Goal: Navigation & Orientation: Find specific page/section

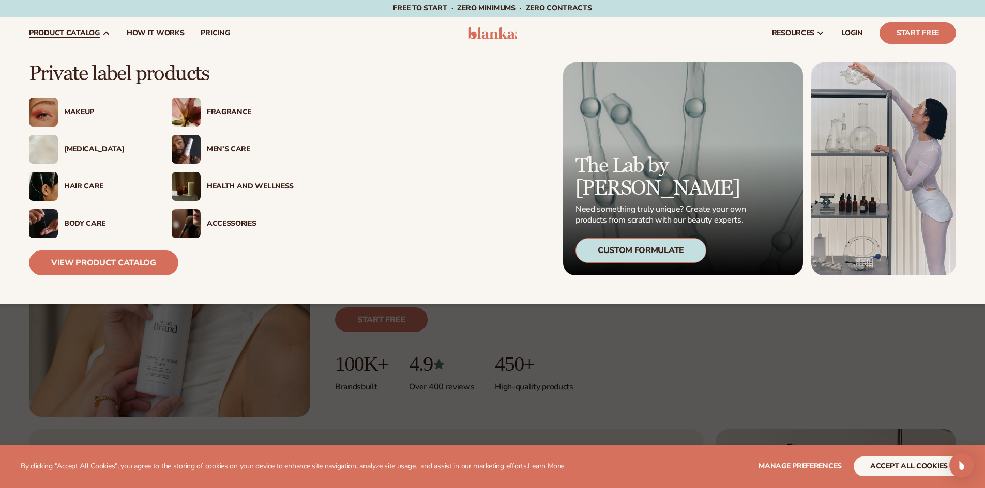
click at [81, 114] on div "Makeup" at bounding box center [107, 112] width 87 height 9
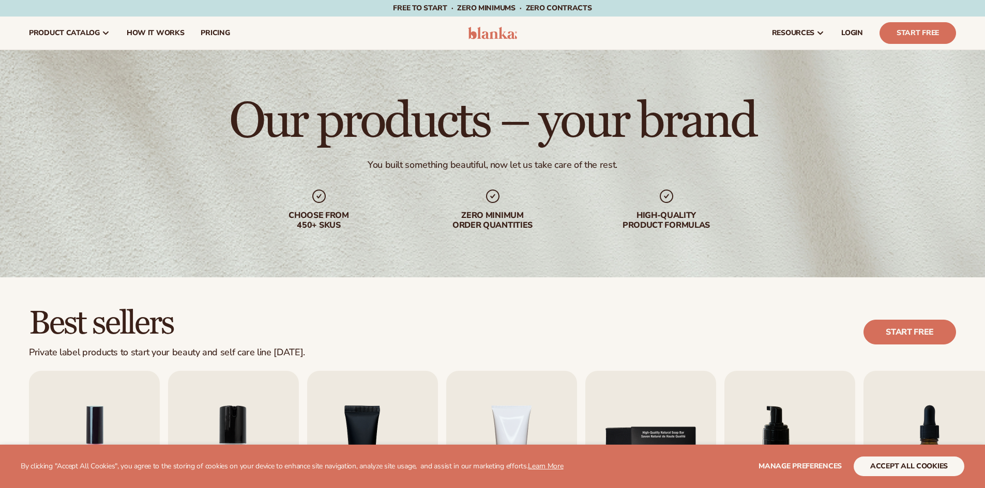
scroll to position [207, 0]
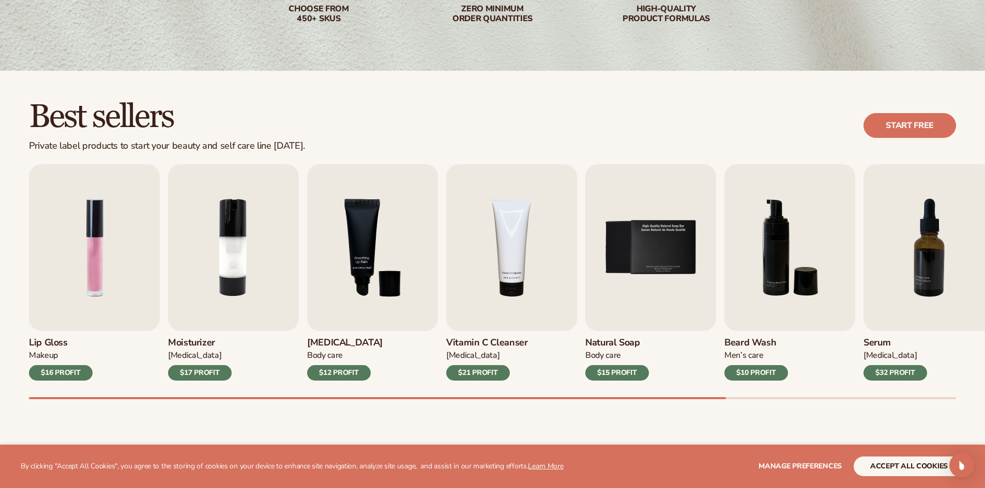
click at [133, 411] on div "Best sellers Private label products to start your beauty and self care line [DA…" at bounding box center [492, 260] width 985 height 378
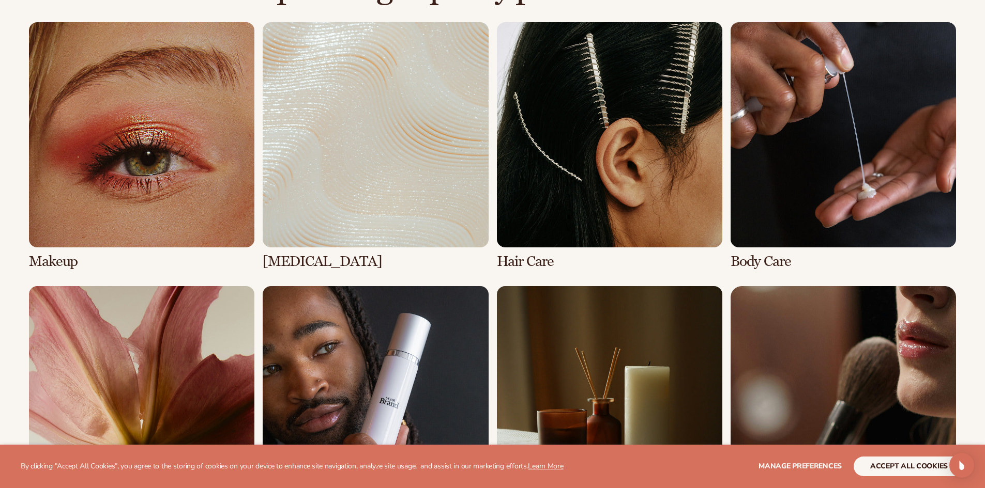
scroll to position [775, 0]
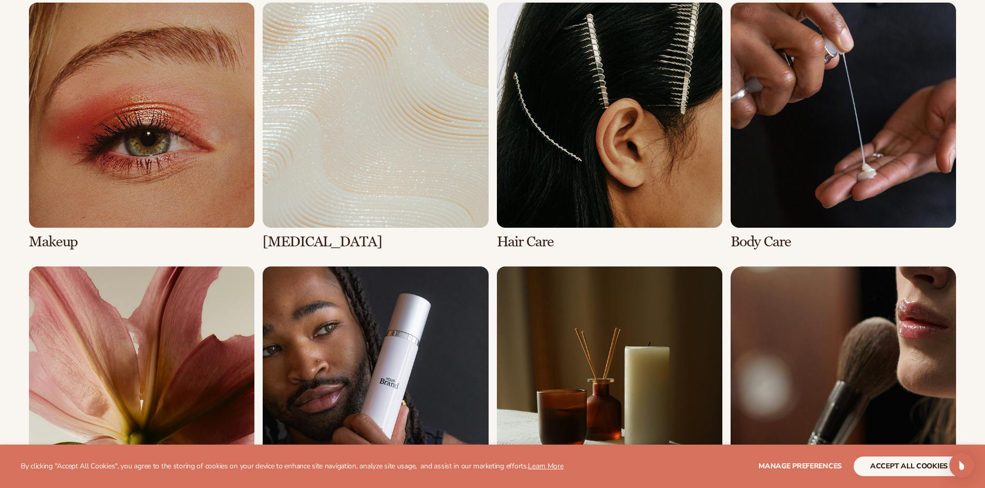
click at [170, 139] on link "1 / 8" at bounding box center [141, 127] width 225 height 248
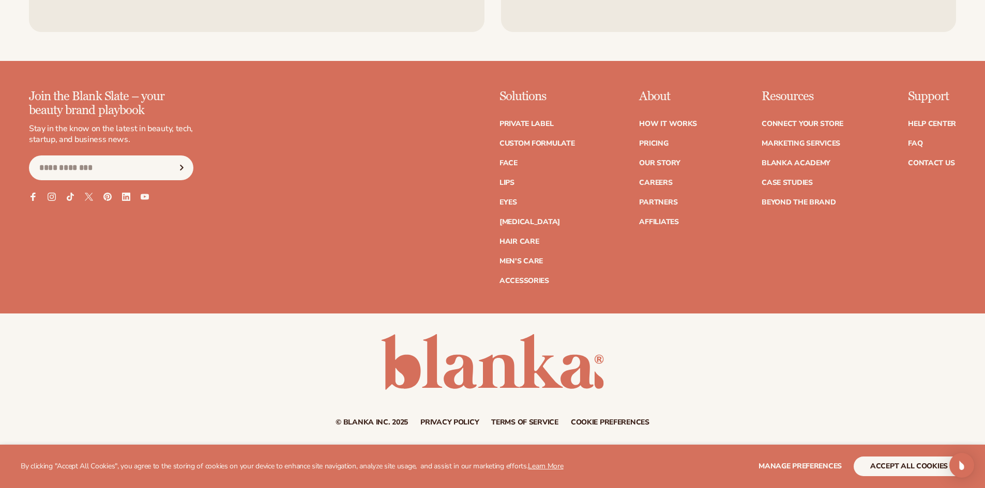
scroll to position [2214, 0]
